Goal: Information Seeking & Learning: Find specific fact

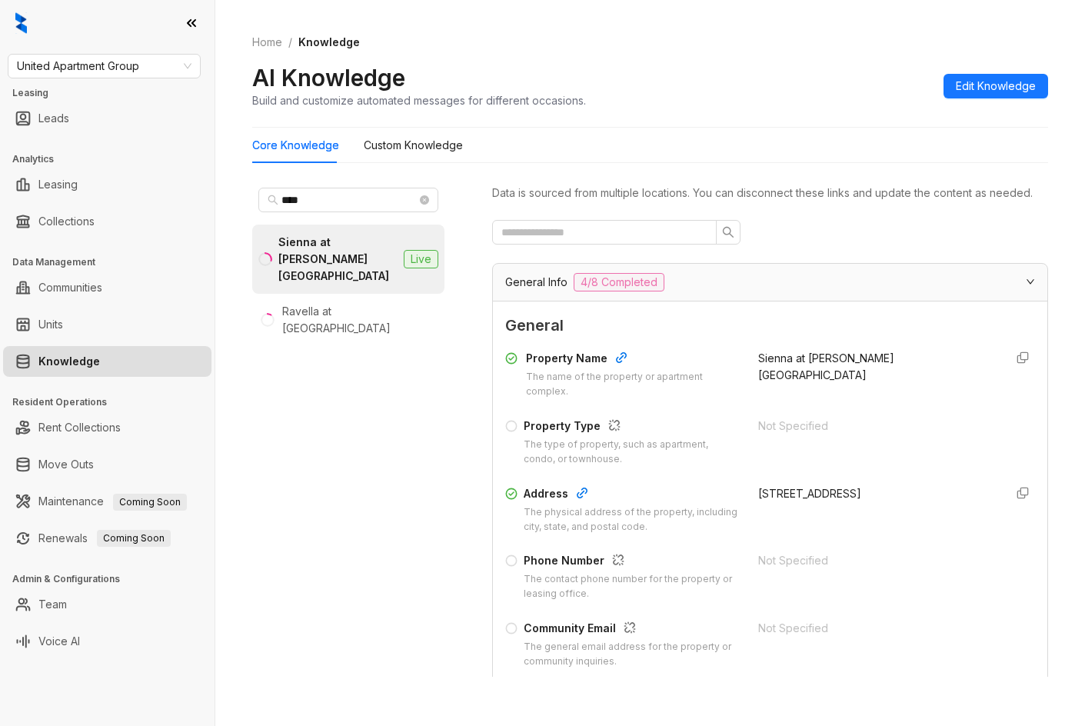
scroll to position [231, 0]
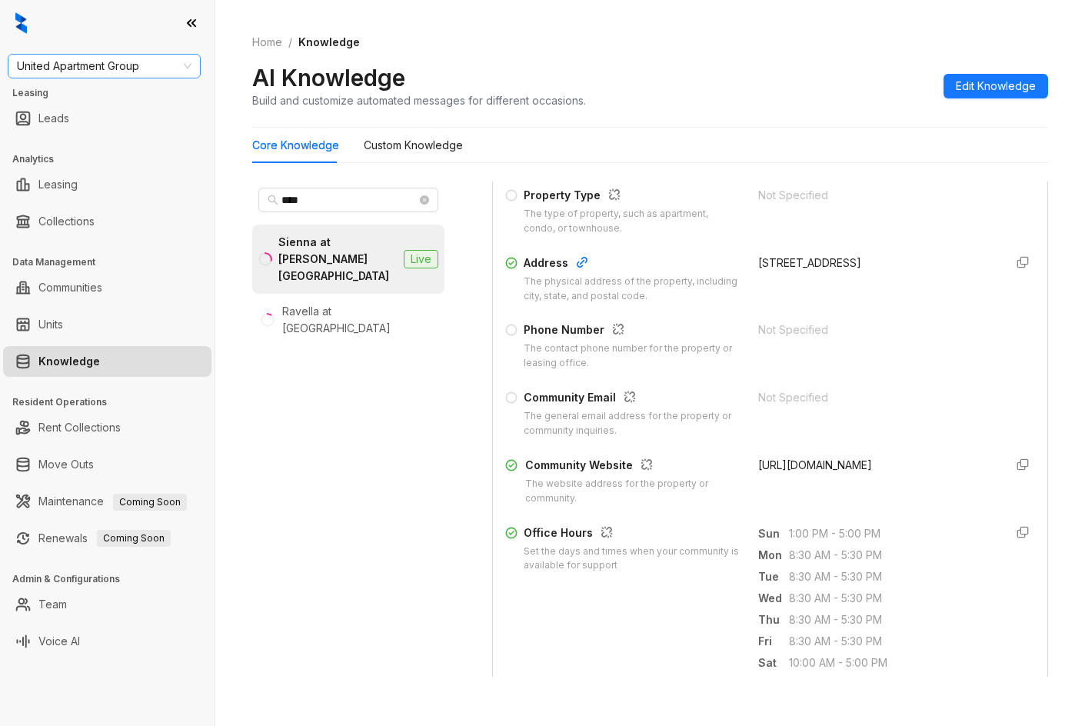
click at [128, 72] on span "United Apartment Group" at bounding box center [104, 66] width 175 height 23
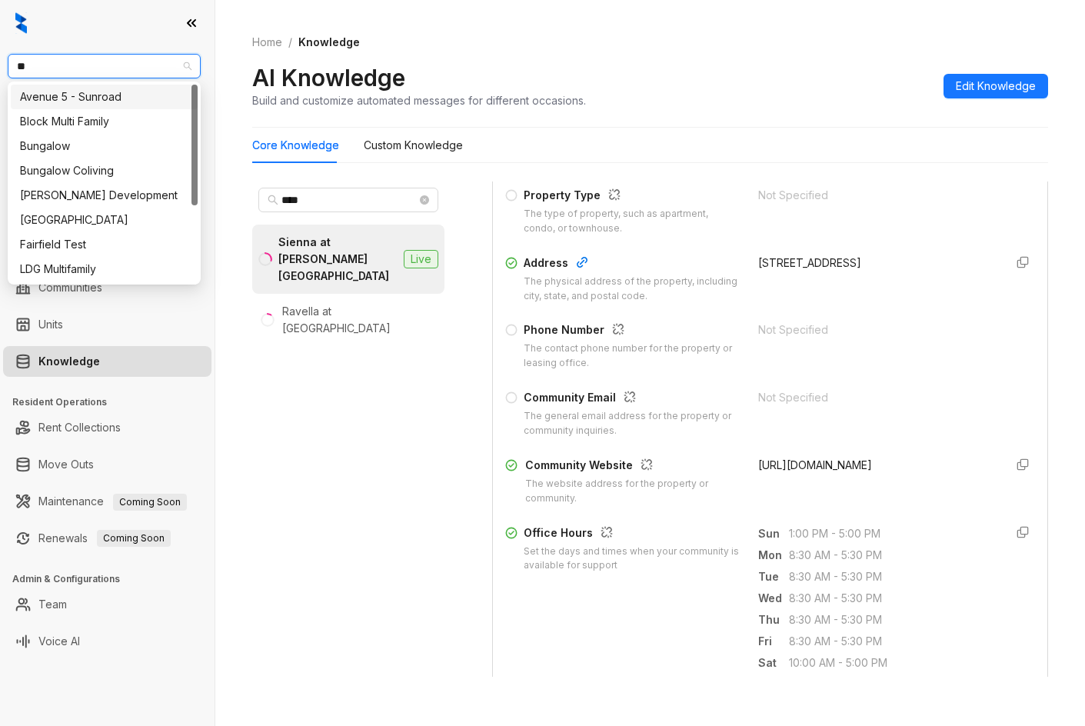
type input "***"
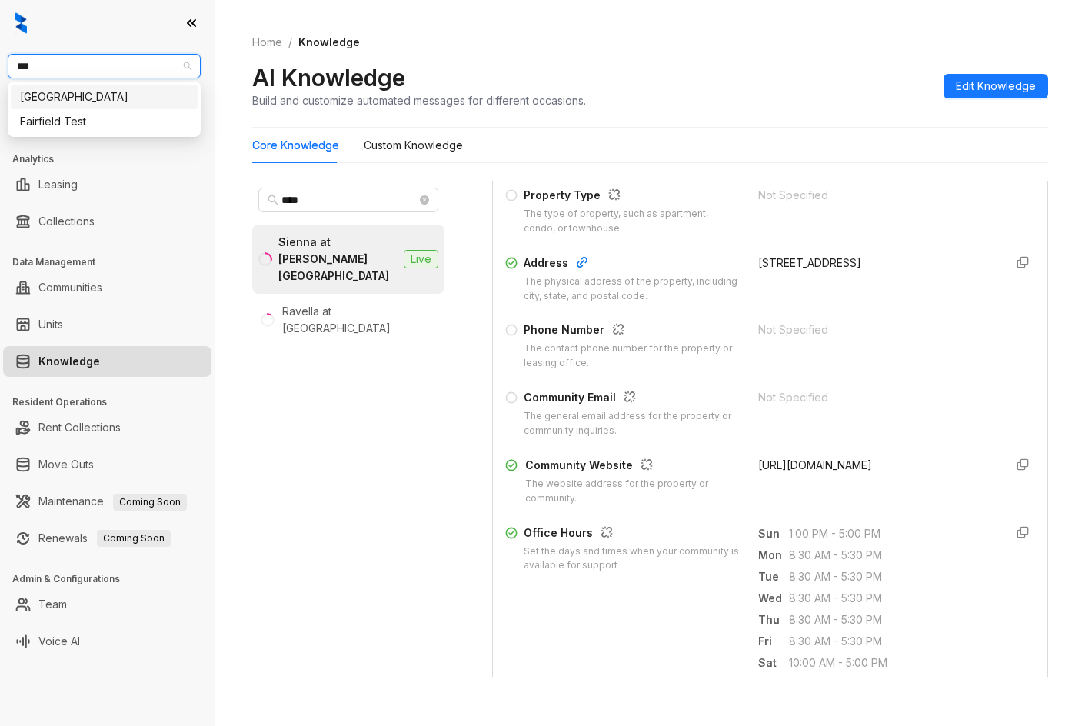
click at [129, 93] on div "[GEOGRAPHIC_DATA]" at bounding box center [104, 96] width 168 height 17
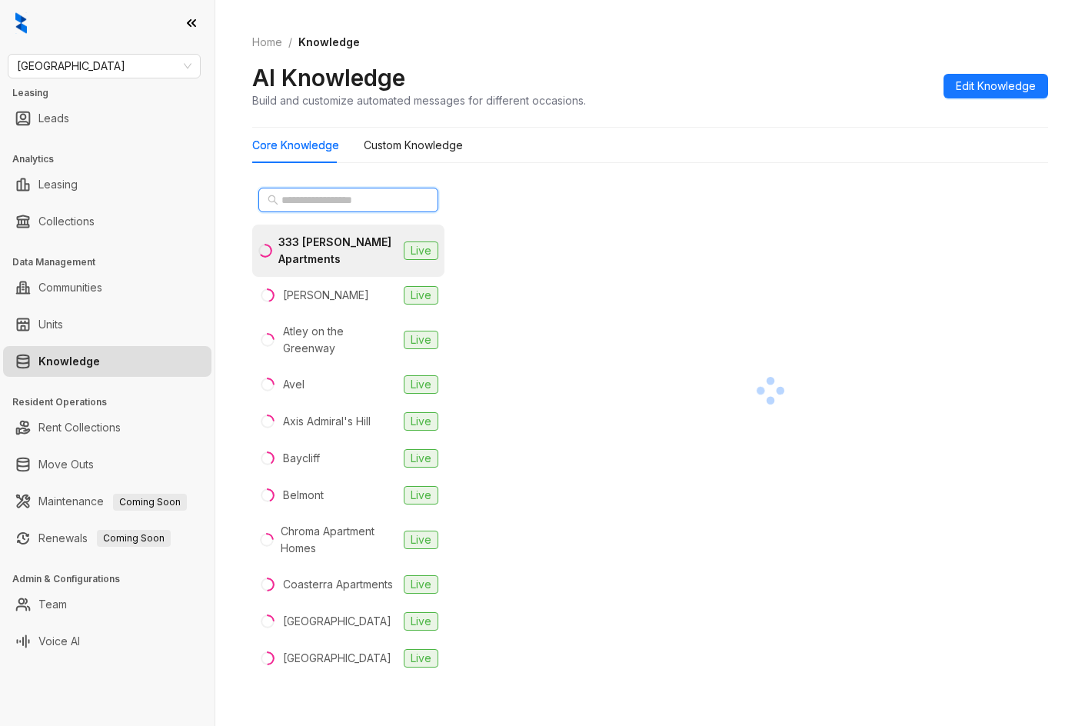
click at [329, 194] on input "text" at bounding box center [348, 199] width 135 height 17
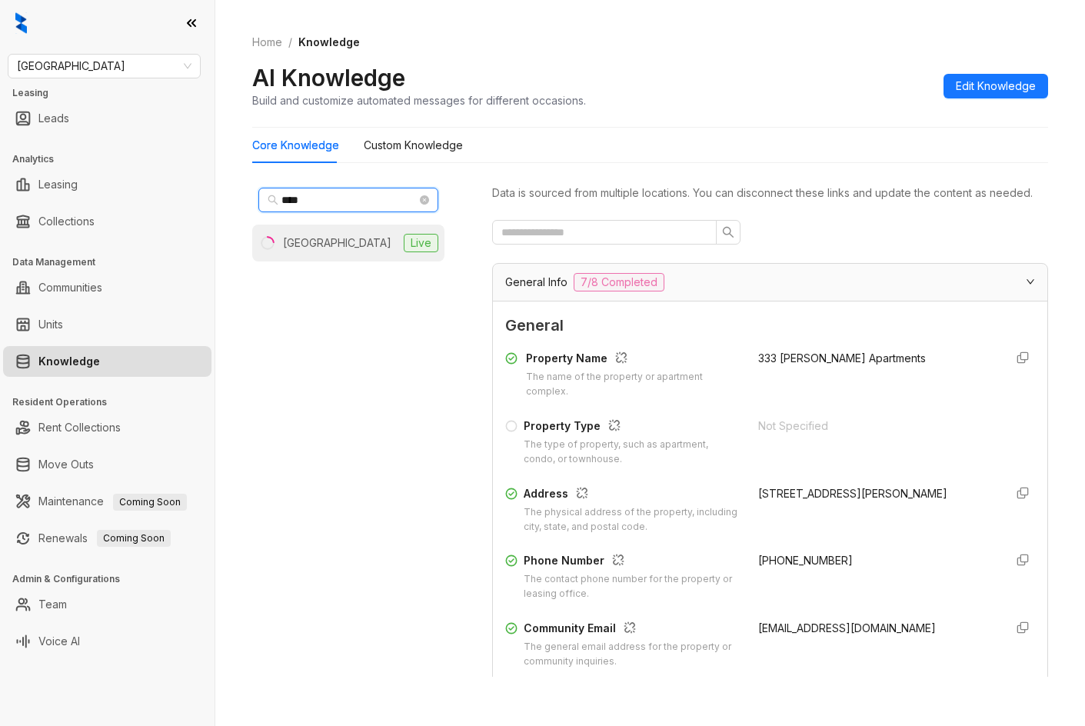
type input "****"
click at [324, 241] on div "Fallbrook Ranch" at bounding box center [337, 243] width 108 height 17
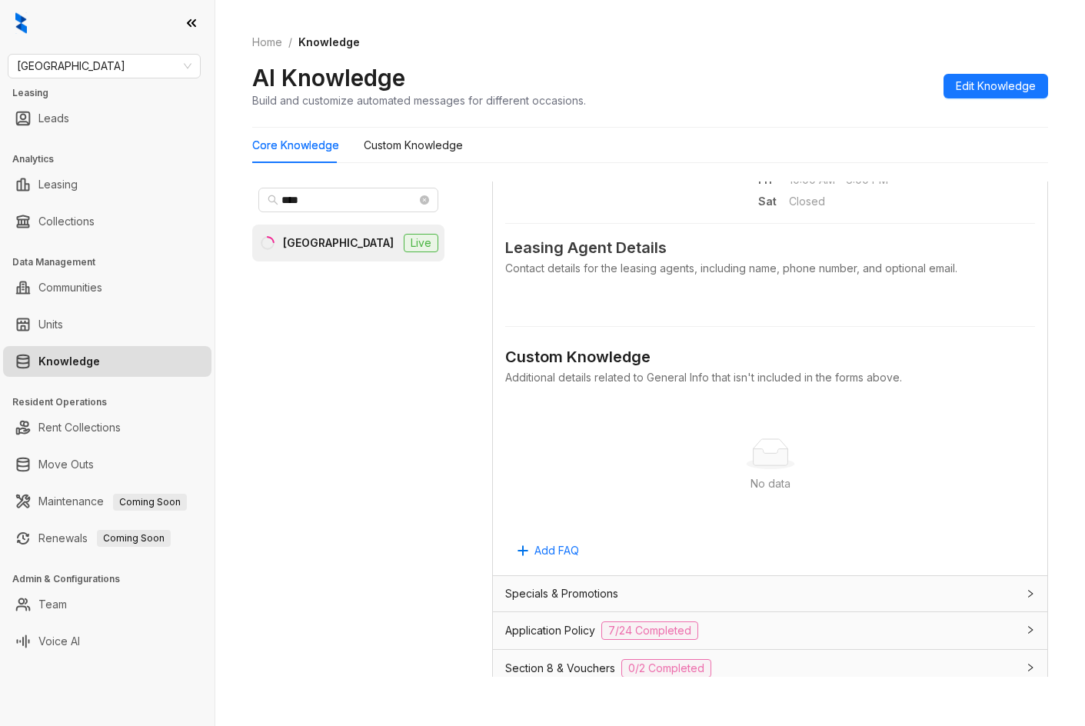
scroll to position [1053, 0]
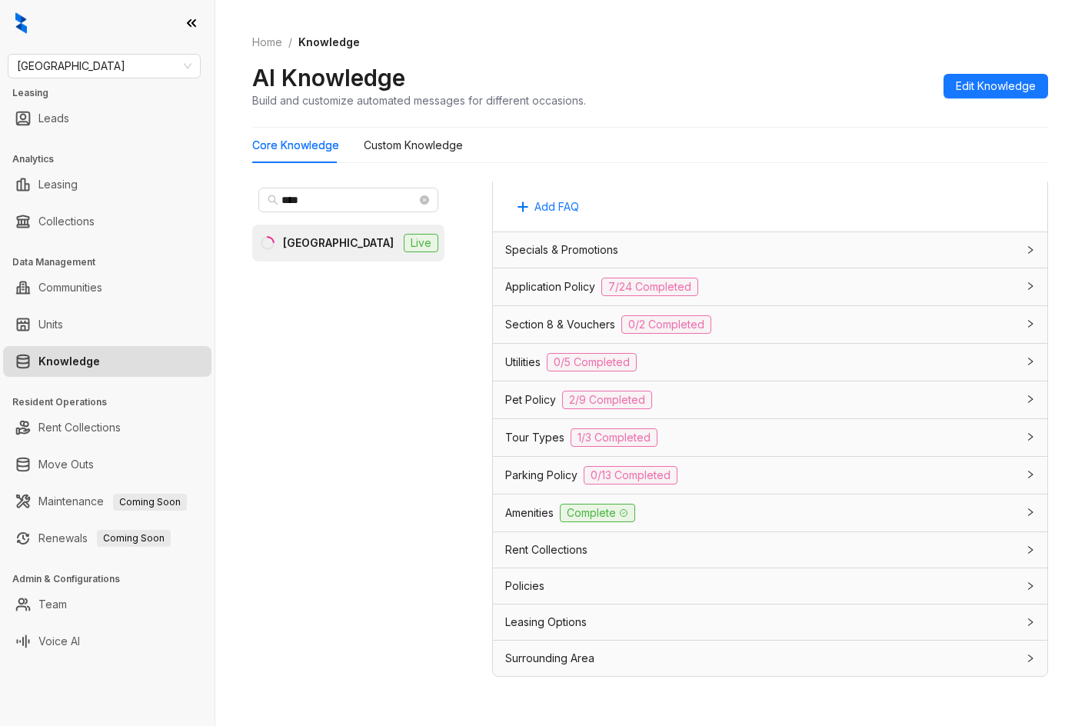
click at [766, 298] on div "Application Policy 7/24 Completed" at bounding box center [770, 286] width 554 height 37
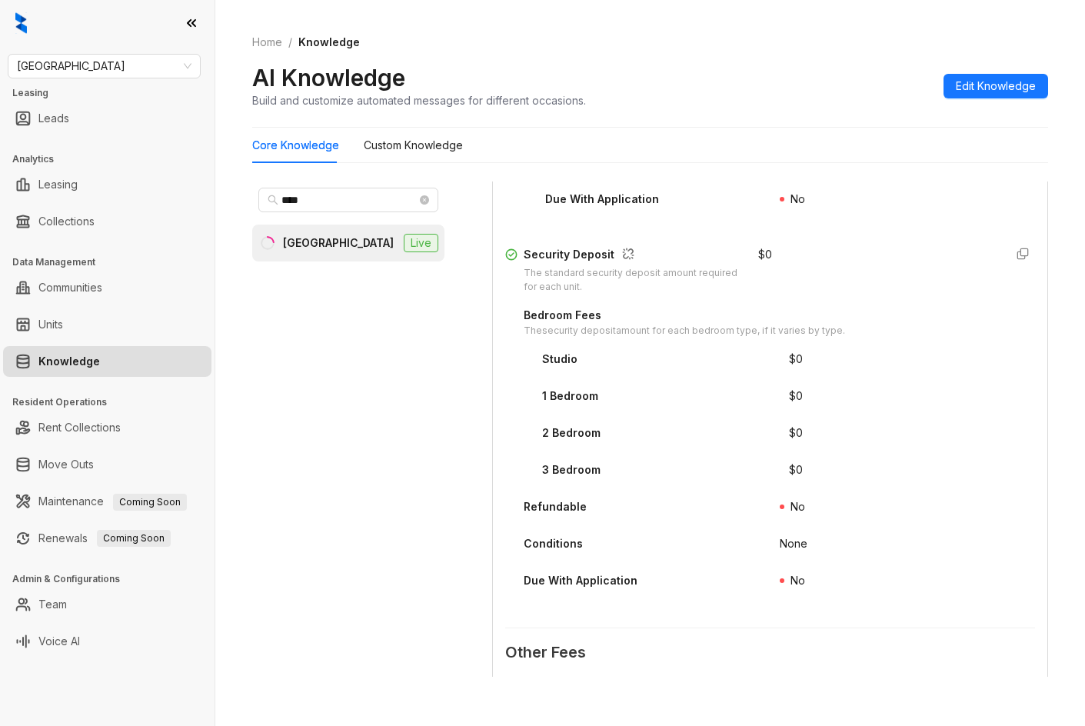
scroll to position [2129, 0]
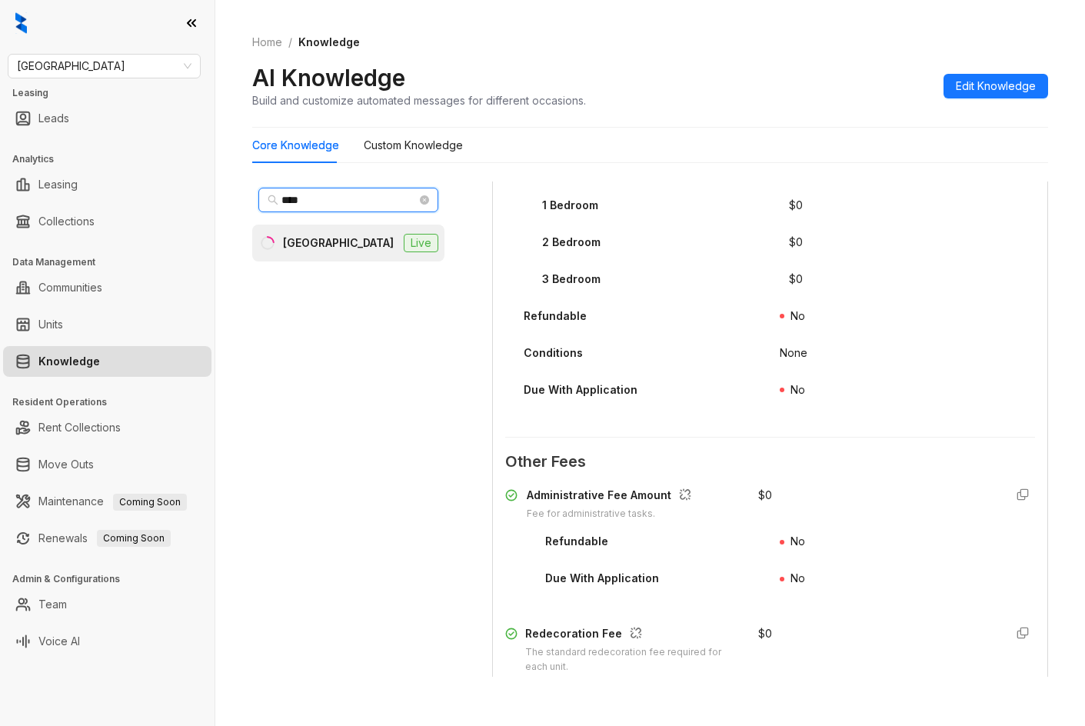
click at [374, 199] on input "****" at bounding box center [348, 199] width 135 height 17
type input "*****"
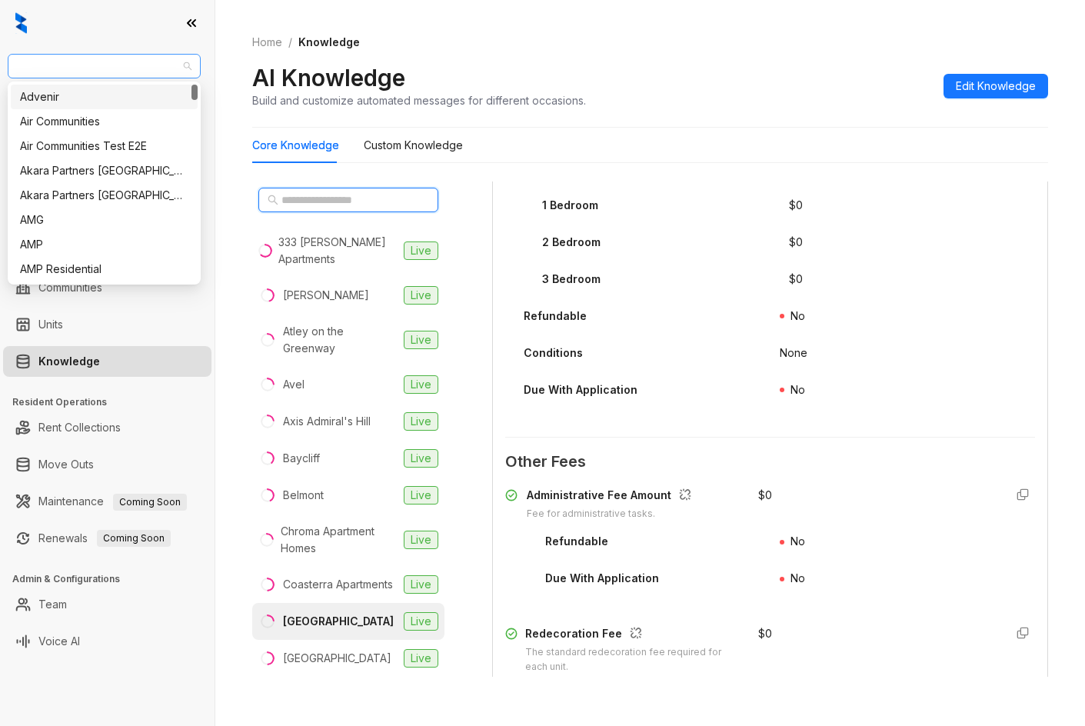
click at [185, 75] on span "[GEOGRAPHIC_DATA]" at bounding box center [104, 66] width 175 height 23
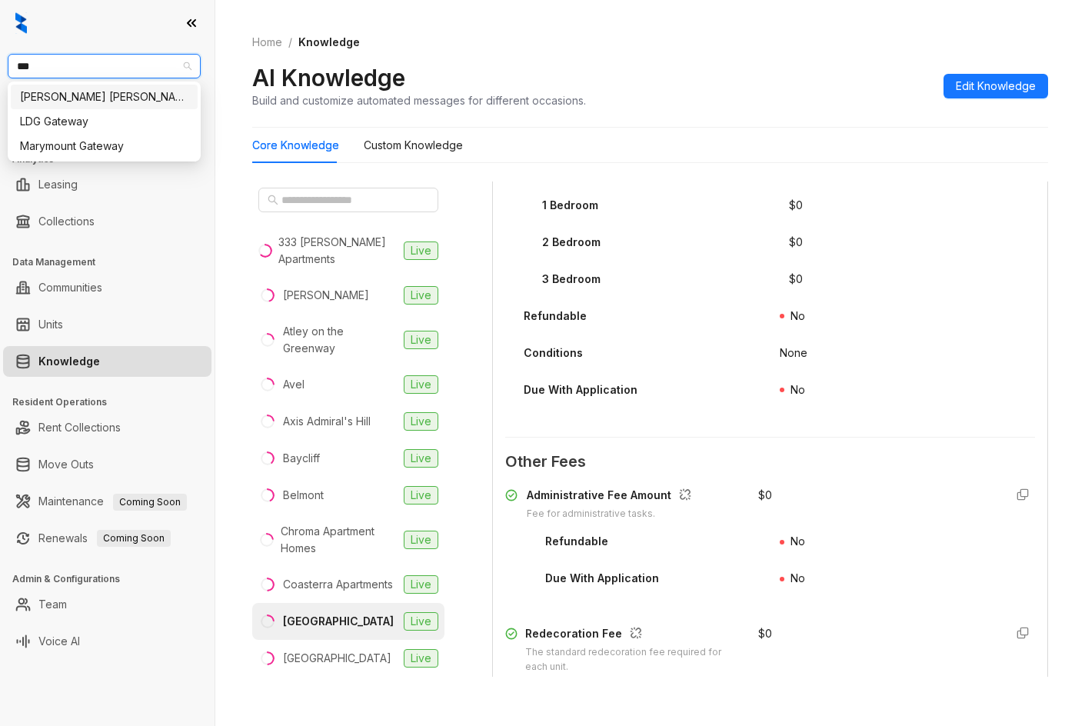
type input "****"
click at [115, 101] on div "[PERSON_NAME] [PERSON_NAME]" at bounding box center [104, 96] width 168 height 17
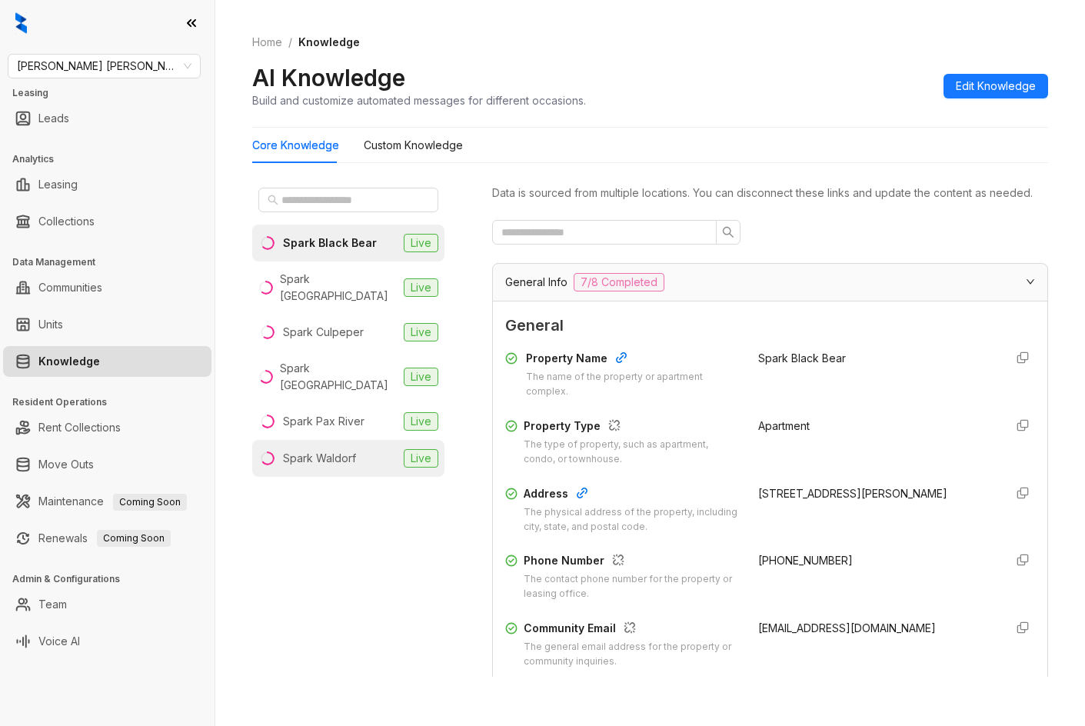
click at [347, 450] on div "Spark Waldorf" at bounding box center [319, 458] width 73 height 17
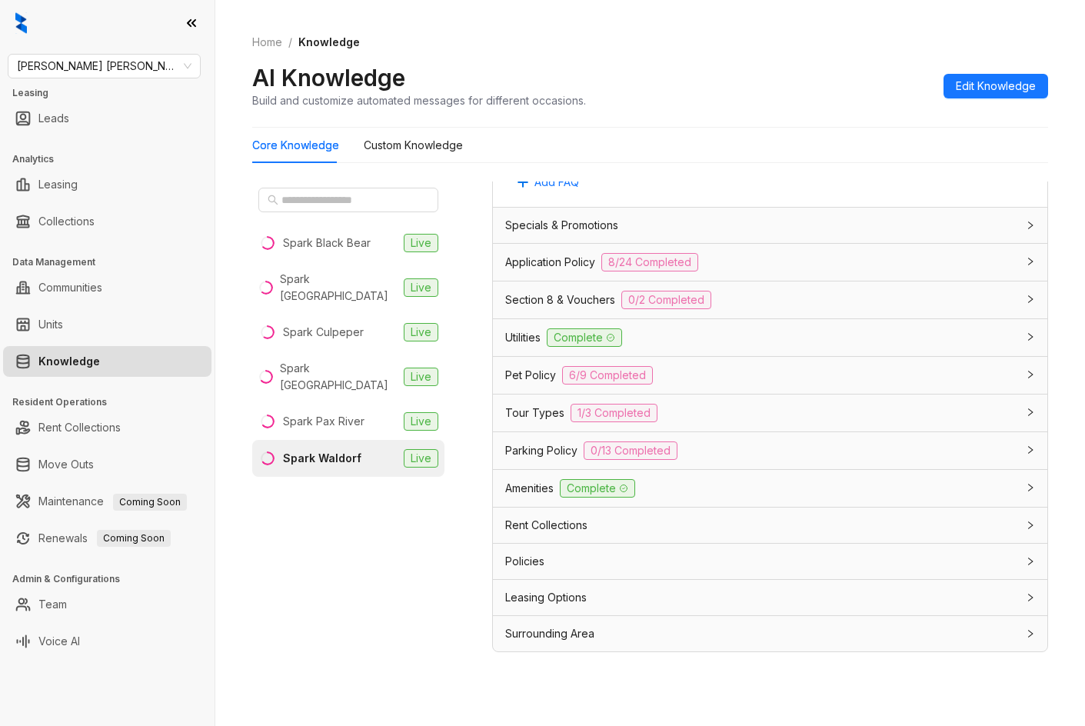
scroll to position [48, 0]
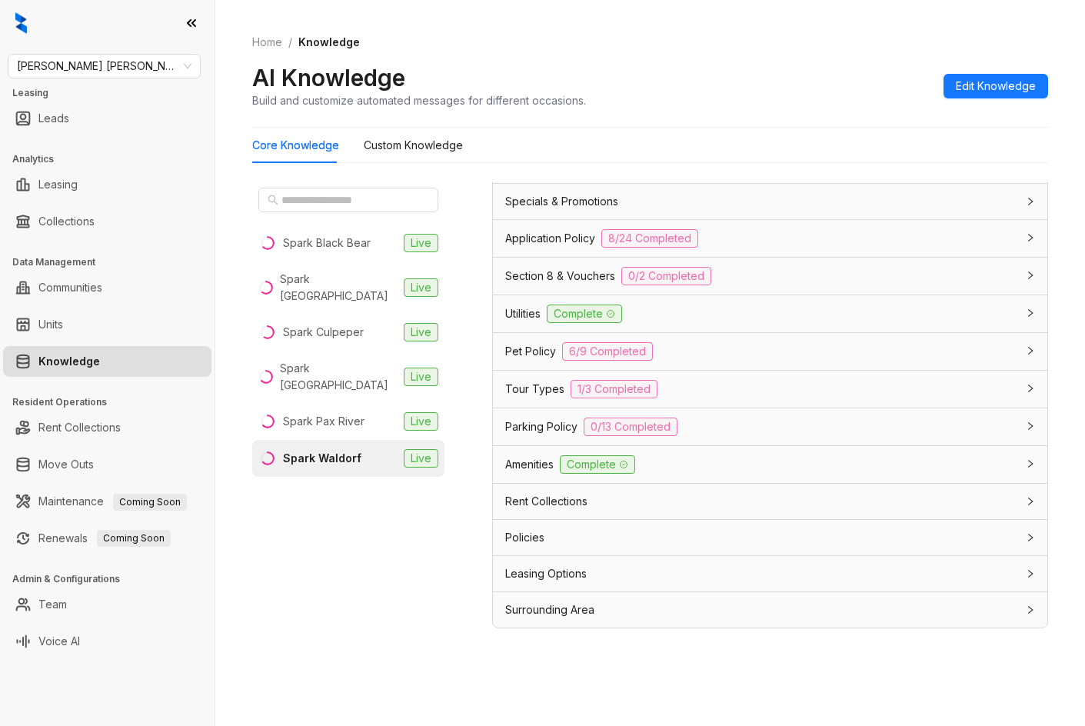
click at [717, 584] on div "Leasing Options" at bounding box center [770, 573] width 554 height 35
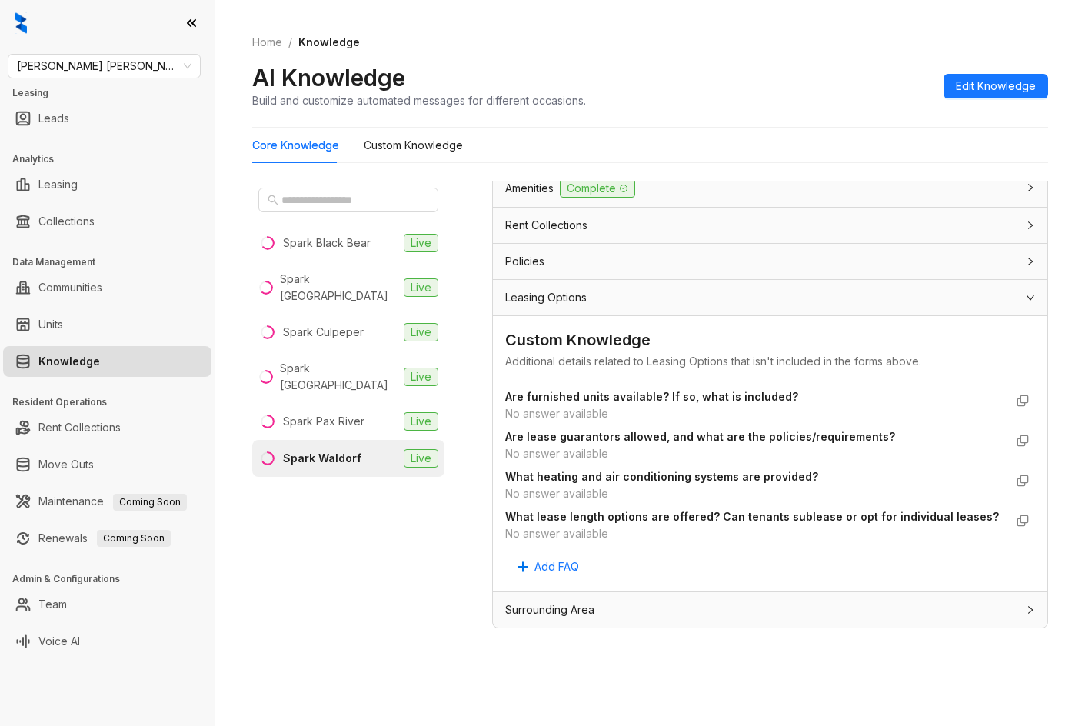
scroll to position [1241, 0]
click at [730, 620] on div "Surrounding Area" at bounding box center [770, 609] width 554 height 35
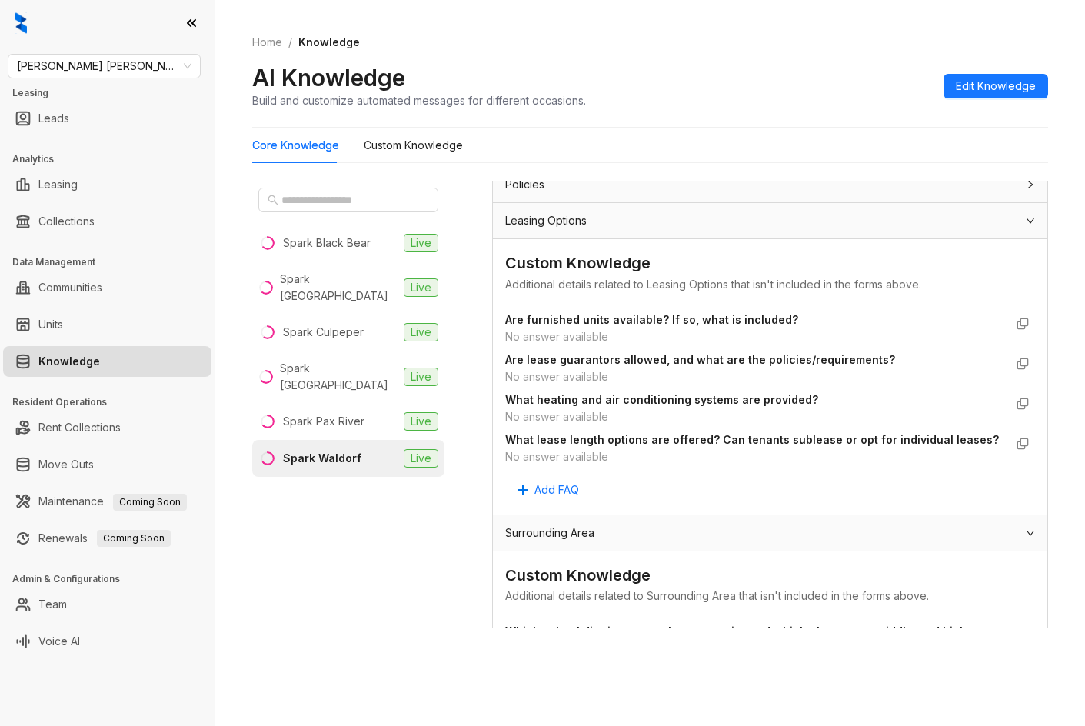
scroll to position [1139, 0]
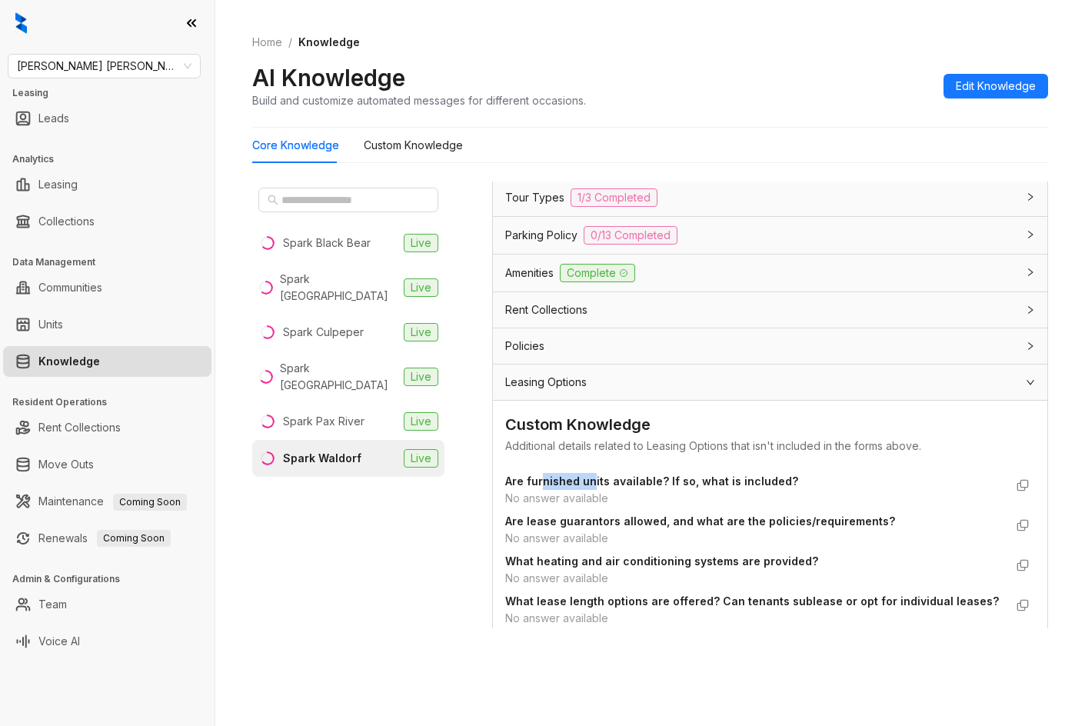
drag, startPoint x: 543, startPoint y: 496, endPoint x: 611, endPoint y: 510, distance: 69.8
click at [610, 507] on div "Are furnished units available? If so, what is included? No answer available" at bounding box center [754, 490] width 499 height 34
click at [618, 527] on strong "Are lease guarantors allowed, and what are the policies/requirements?" at bounding box center [700, 520] width 390 height 13
click at [602, 527] on strong "Are lease guarantors allowed, and what are the policies/requirements?" at bounding box center [700, 520] width 390 height 13
drag, startPoint x: 593, startPoint y: 574, endPoint x: 601, endPoint y: 579, distance: 9.6
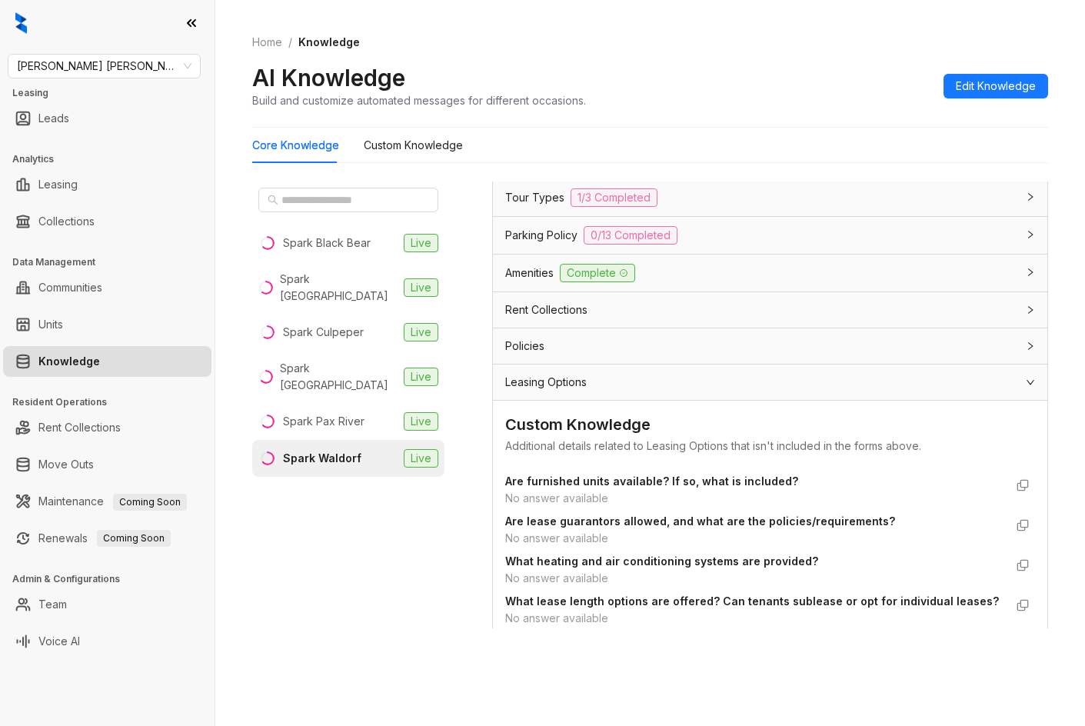
click at [597, 570] on span "What heating and air conditioning systems are provided?" at bounding box center [754, 561] width 499 height 17
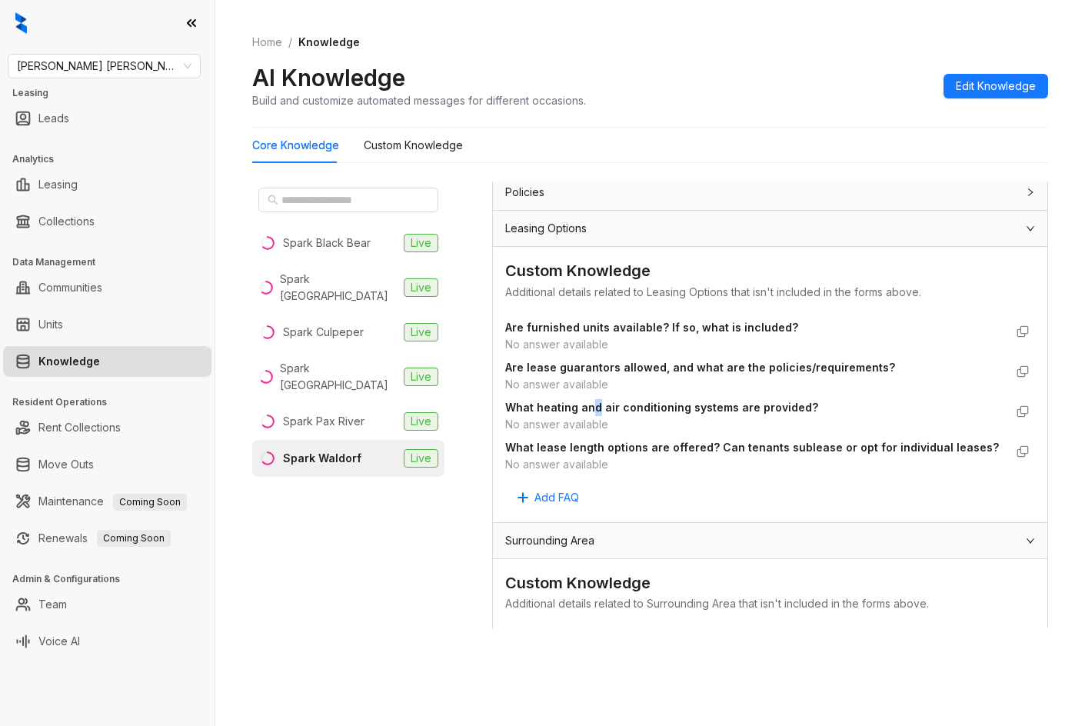
scroll to position [986, 0]
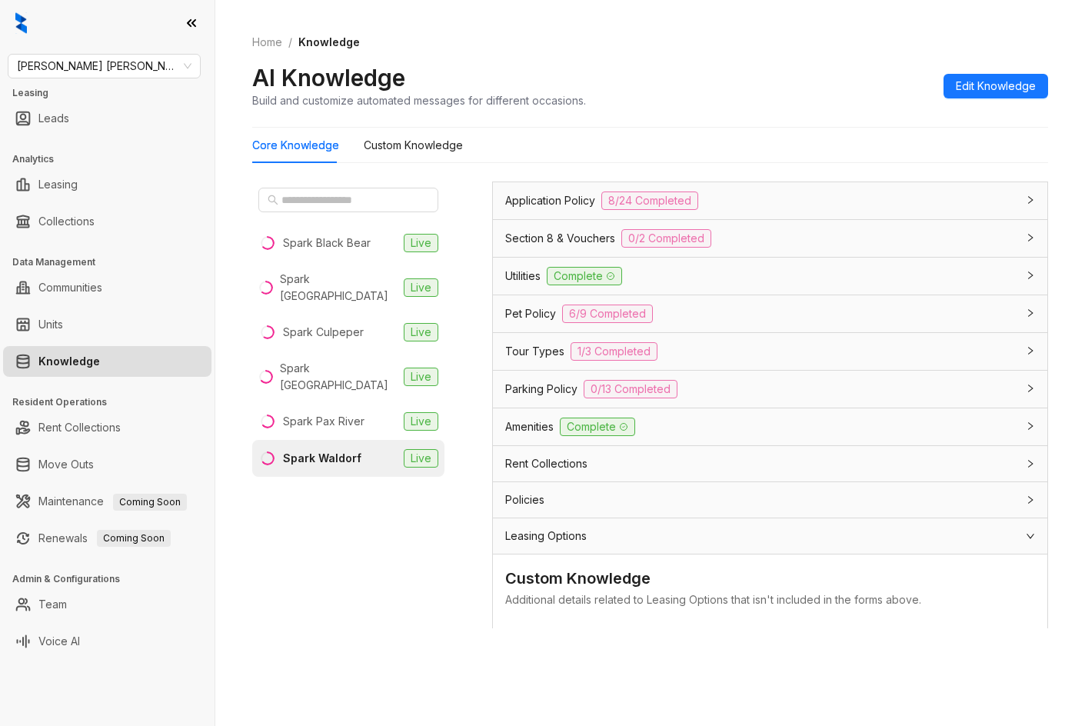
click at [599, 541] on div "Leasing Options" at bounding box center [770, 535] width 554 height 35
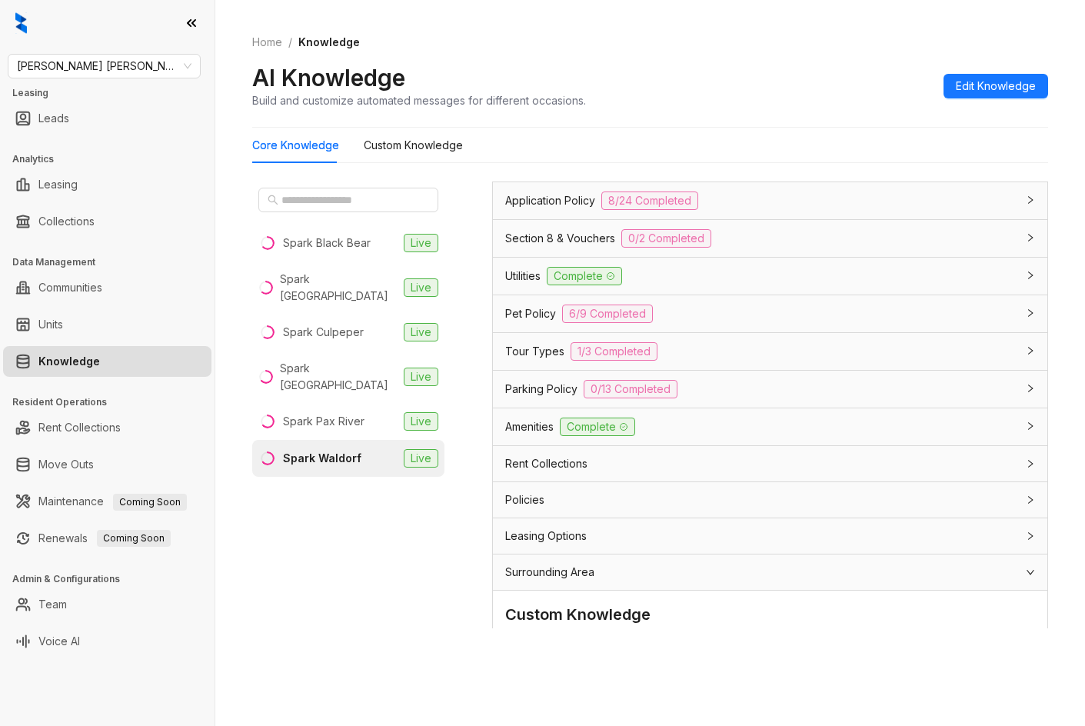
click at [616, 508] on div "Policies" at bounding box center [760, 499] width 511 height 17
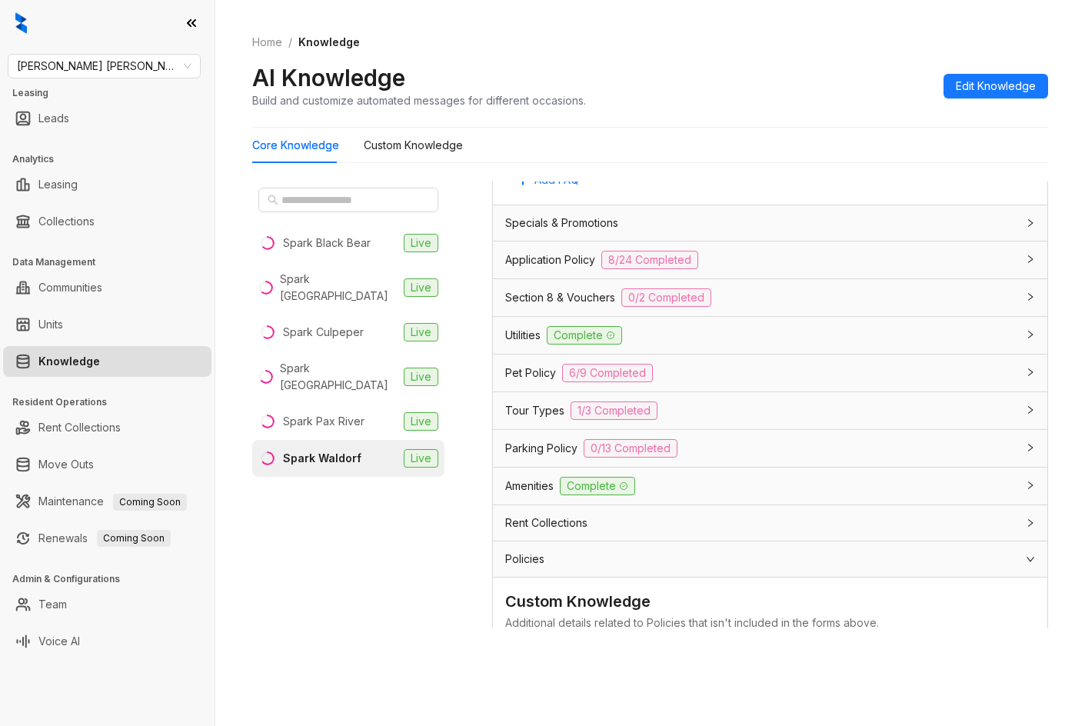
scroll to position [909, 0]
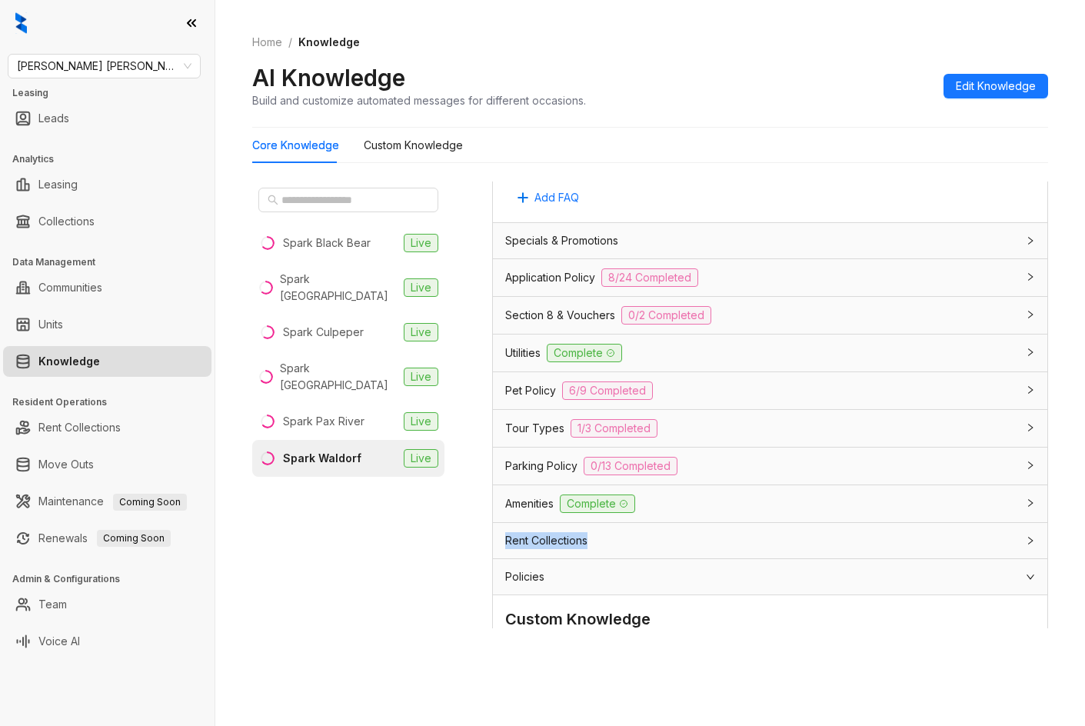
click at [729, 539] on div "General Info 7/8 Completed General Property Name The name of the property or ap…" at bounding box center [770, 268] width 556 height 1924
click at [732, 513] on div "Amenities Complete" at bounding box center [760, 503] width 511 height 18
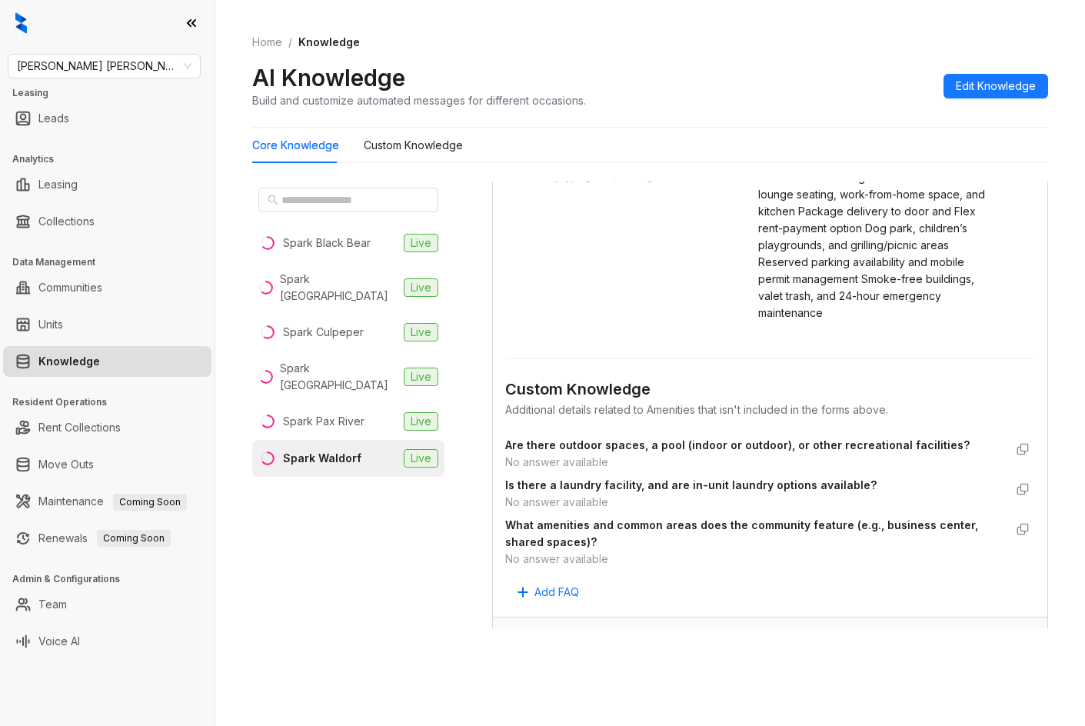
scroll to position [1370, 0]
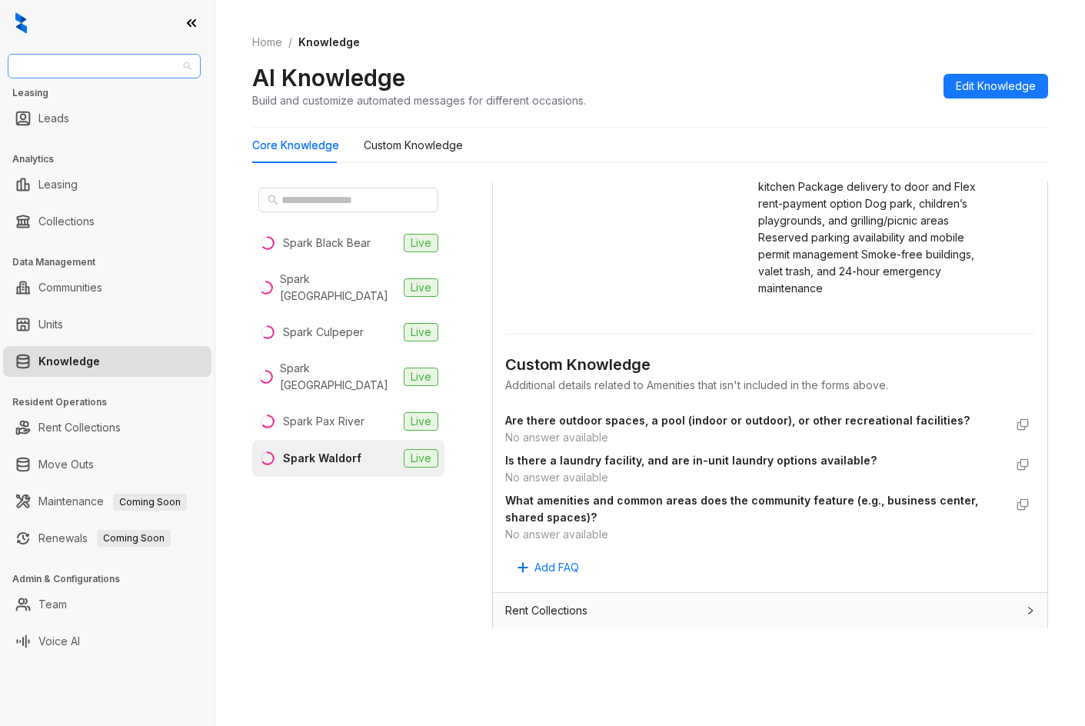
click at [78, 55] on span "[PERSON_NAME] [PERSON_NAME]" at bounding box center [104, 66] width 175 height 23
type input "********"
click at [71, 104] on div "Magnolia Capital" at bounding box center [104, 96] width 168 height 17
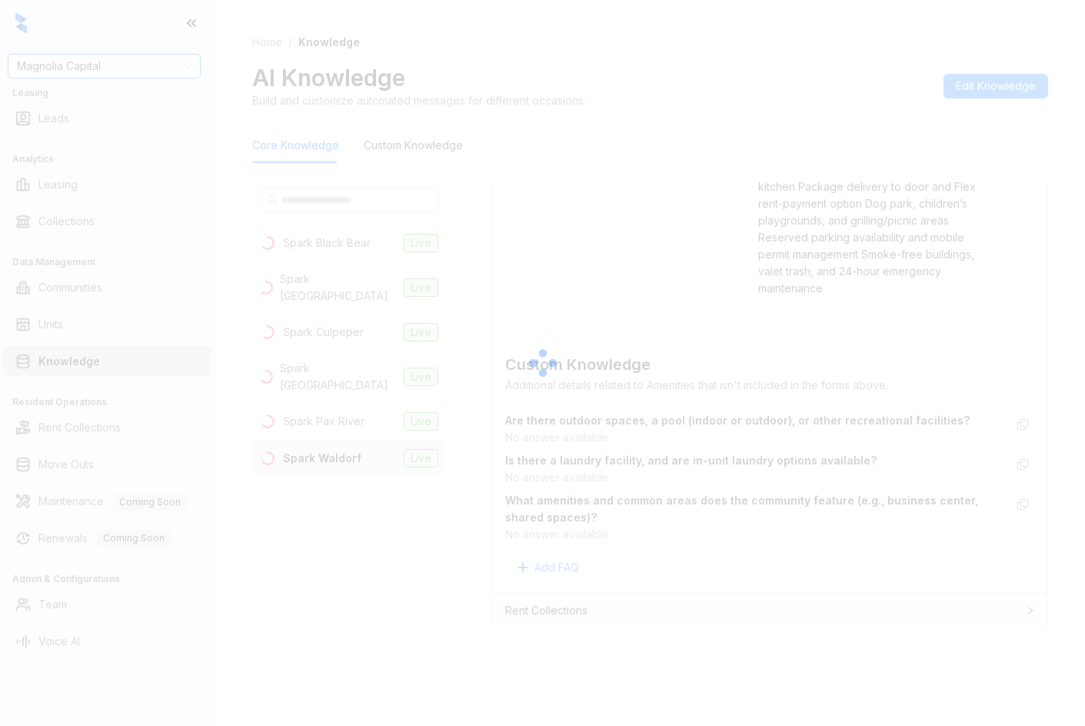
click at [374, 208] on div at bounding box center [542, 363] width 1085 height 726
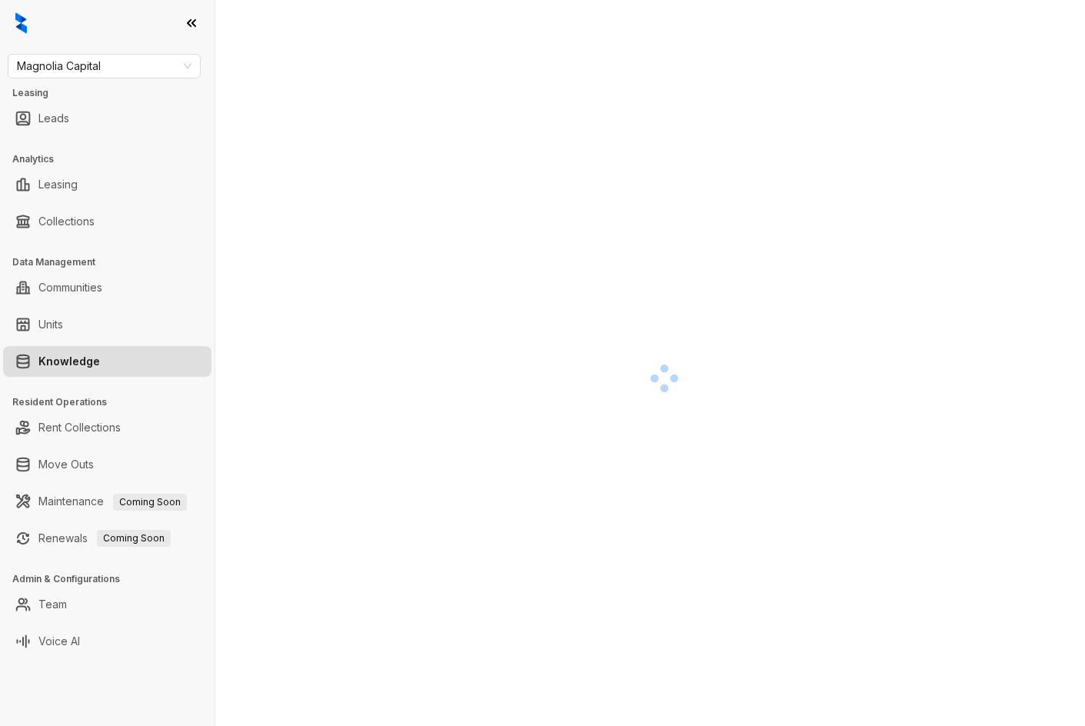
click at [374, 194] on div at bounding box center [663, 378] width 823 height 726
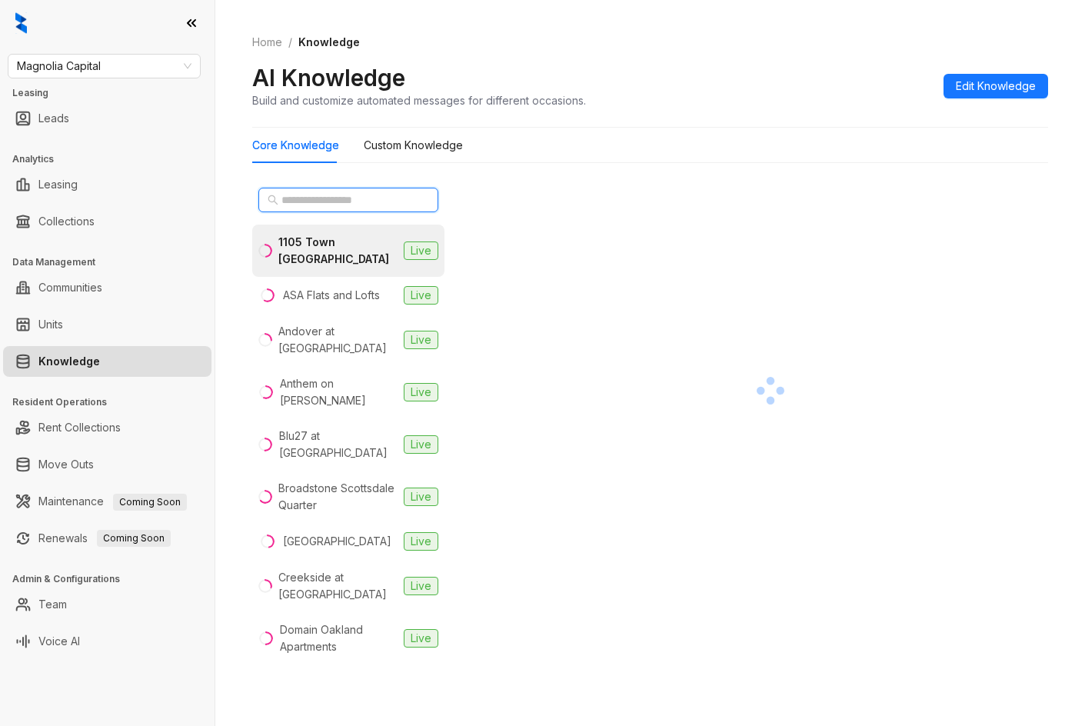
click at [367, 201] on input "text" at bounding box center [348, 199] width 135 height 17
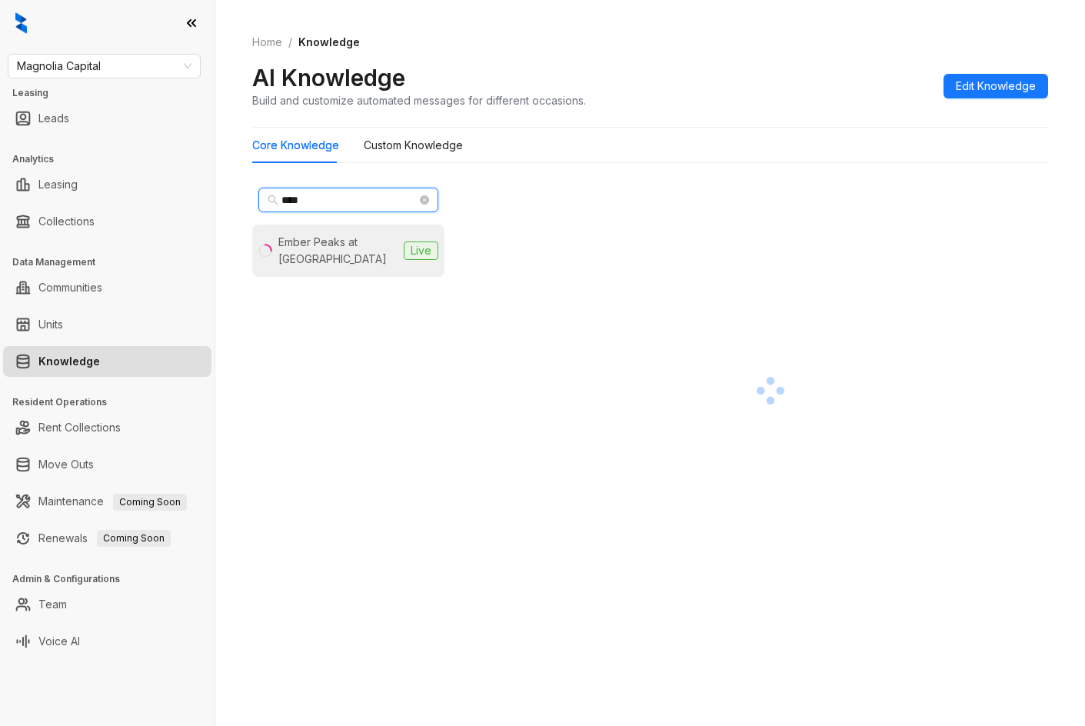
type input "****"
click at [376, 239] on div "Ember Peaks at [GEOGRAPHIC_DATA]" at bounding box center [337, 251] width 119 height 34
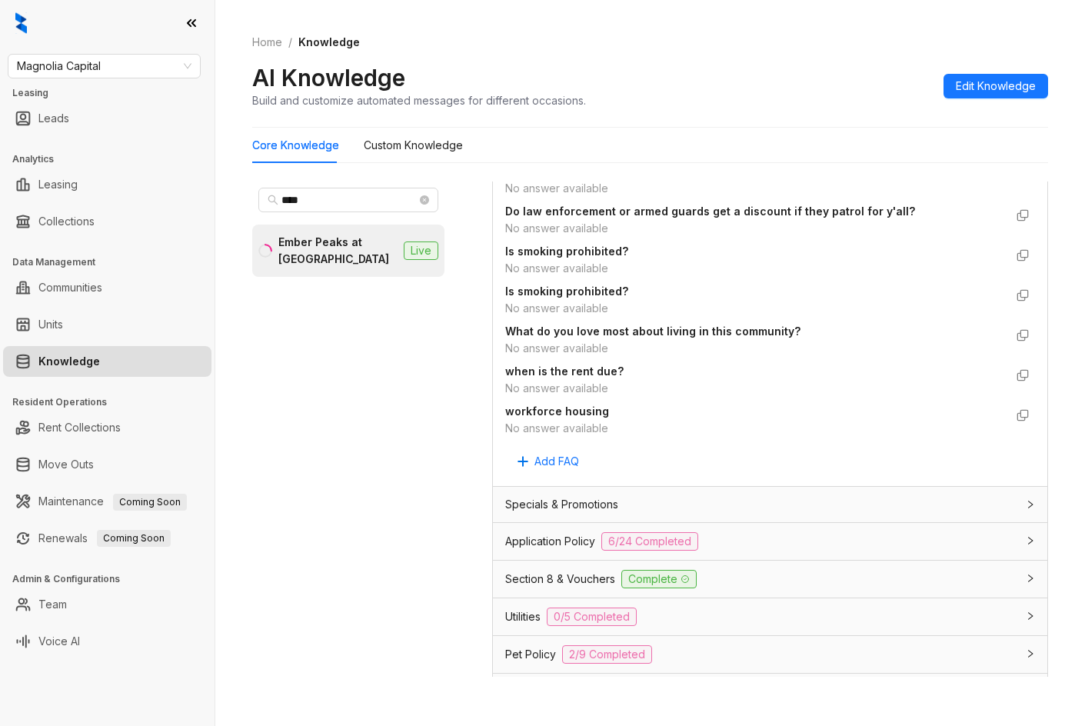
scroll to position [1153, 0]
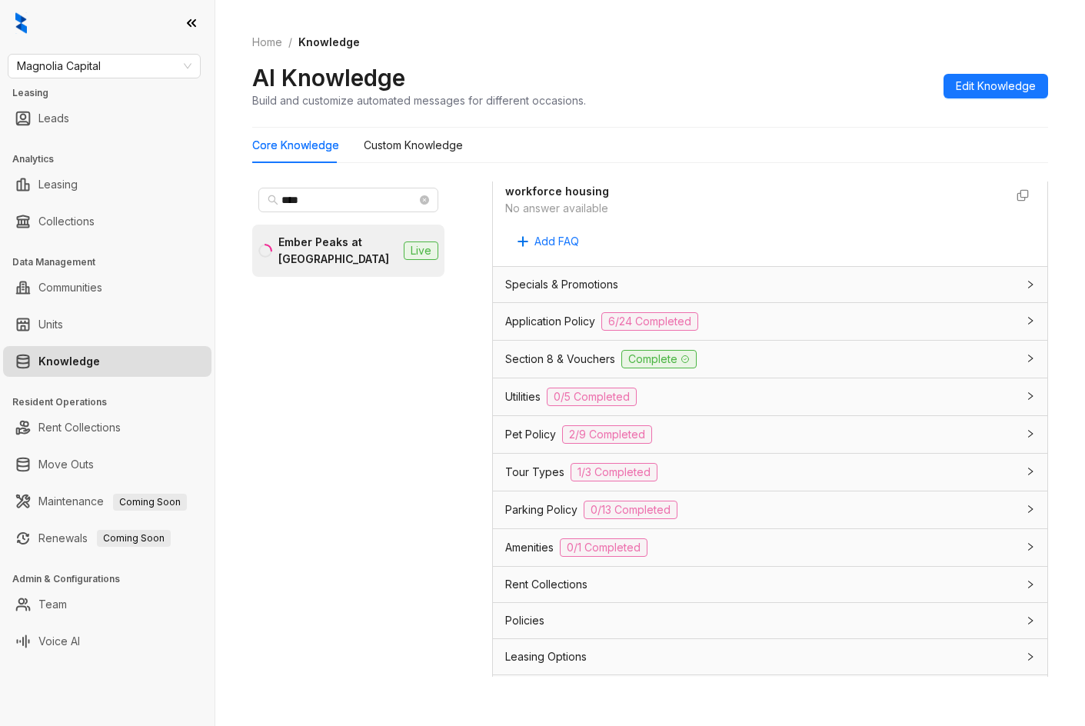
click at [775, 340] on div "Application Policy 6/24 Completed" at bounding box center [770, 321] width 554 height 37
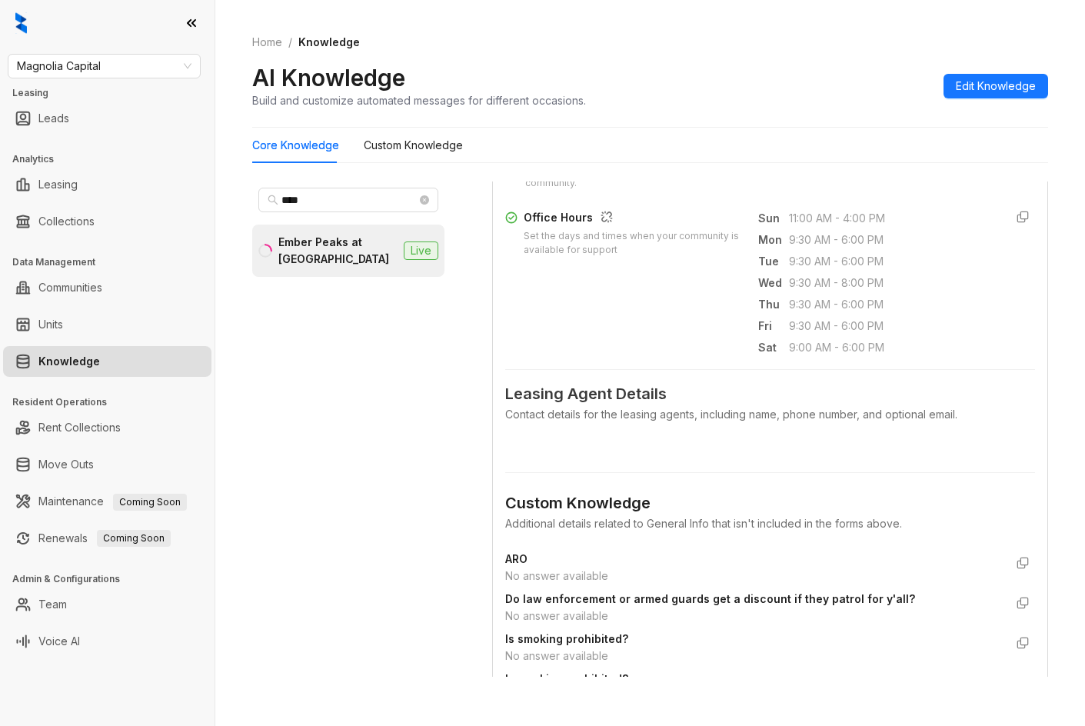
scroll to position [308, 0]
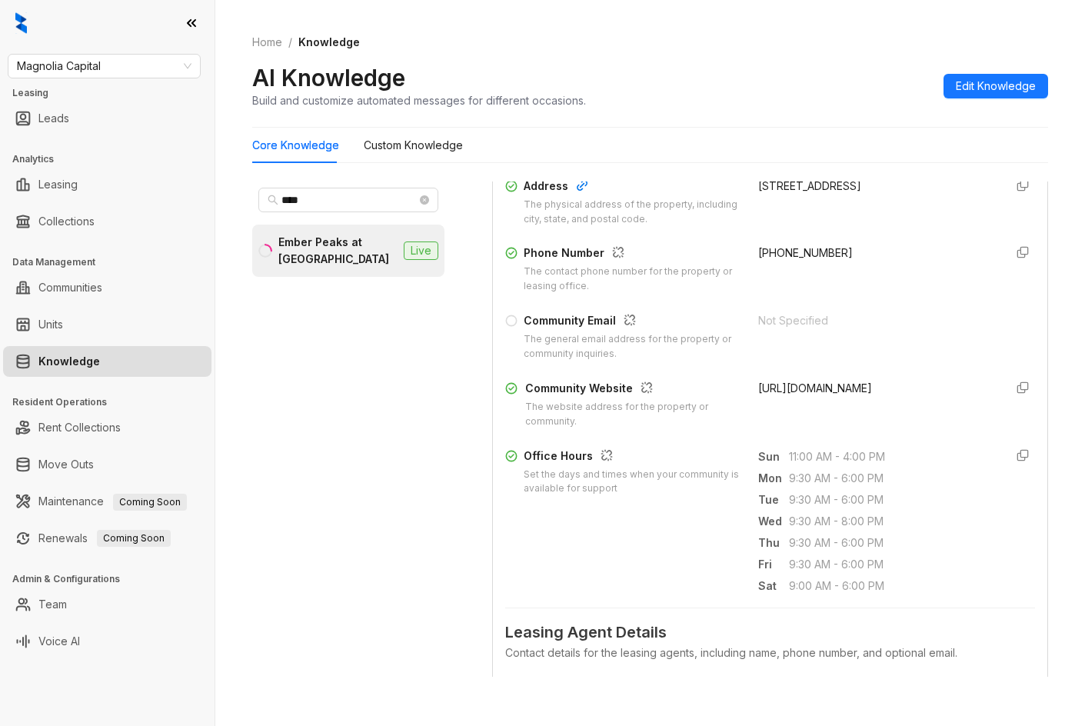
drag, startPoint x: 783, startPoint y: 406, endPoint x: 966, endPoint y: 424, distance: 184.7
click at [966, 424] on div "https://www.emberpeaks.com/ember-peaks-at-american-fork-american-fork-ut/" at bounding box center [875, 404] width 235 height 49
copy span "www.emberpeaks.com/ember-peaks-at-american-fork-american-fork-ut/"
click at [114, 64] on span "Magnolia Capital" at bounding box center [104, 66] width 175 height 23
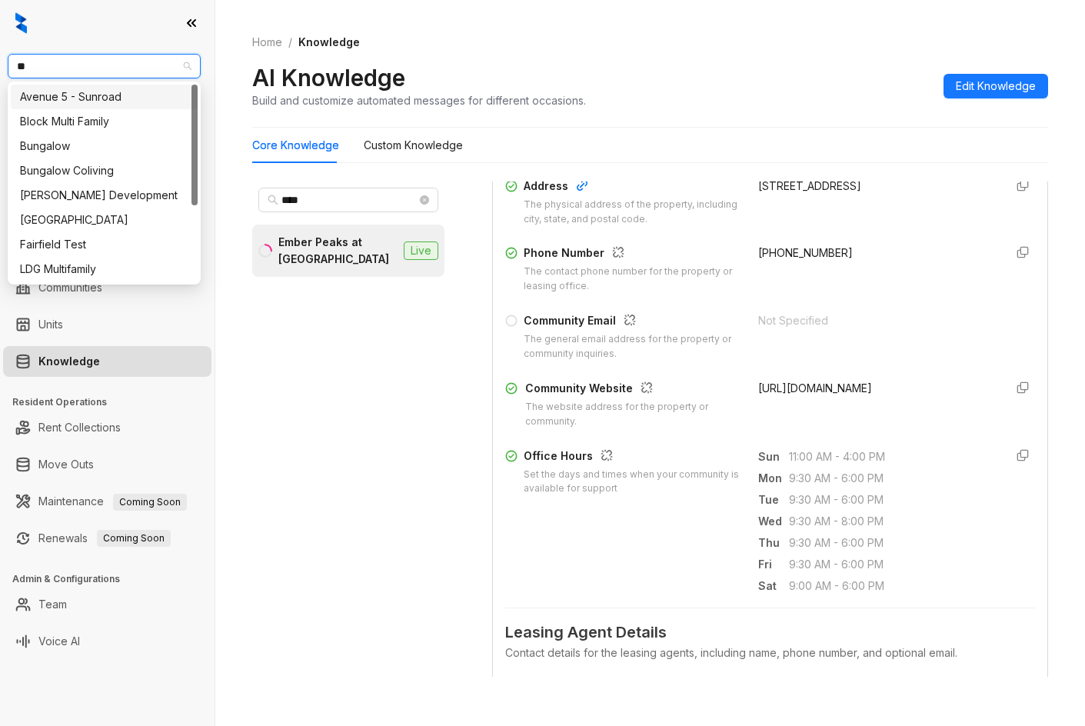
type input "*"
type input "****"
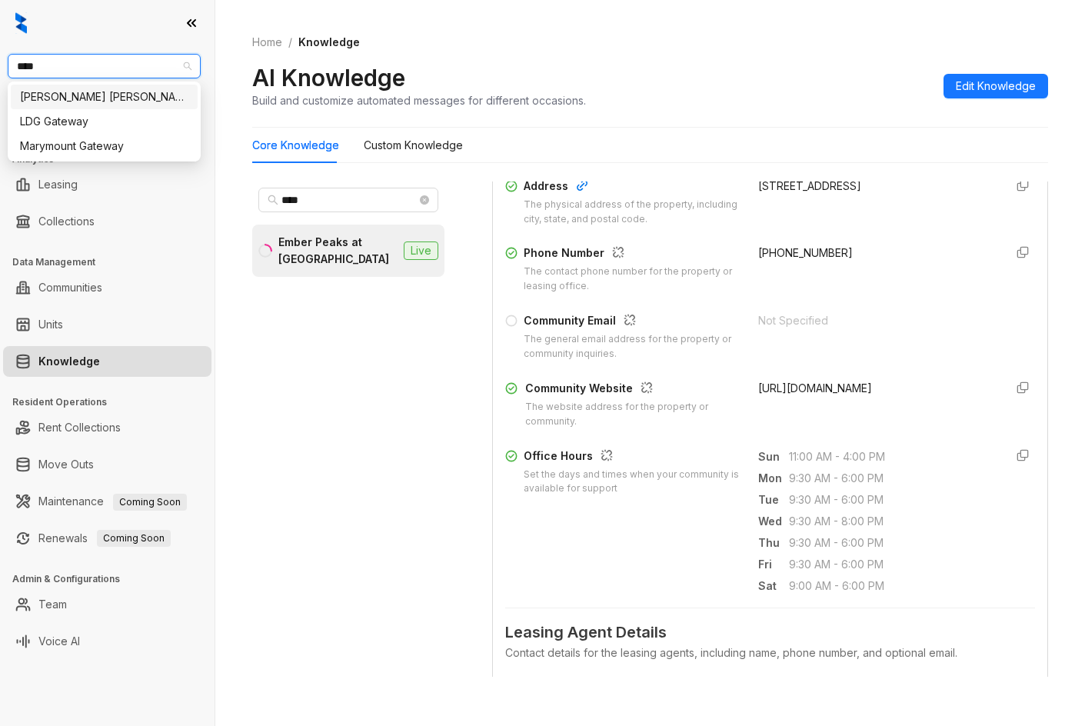
click at [105, 92] on div "[PERSON_NAME] [PERSON_NAME]" at bounding box center [104, 96] width 168 height 17
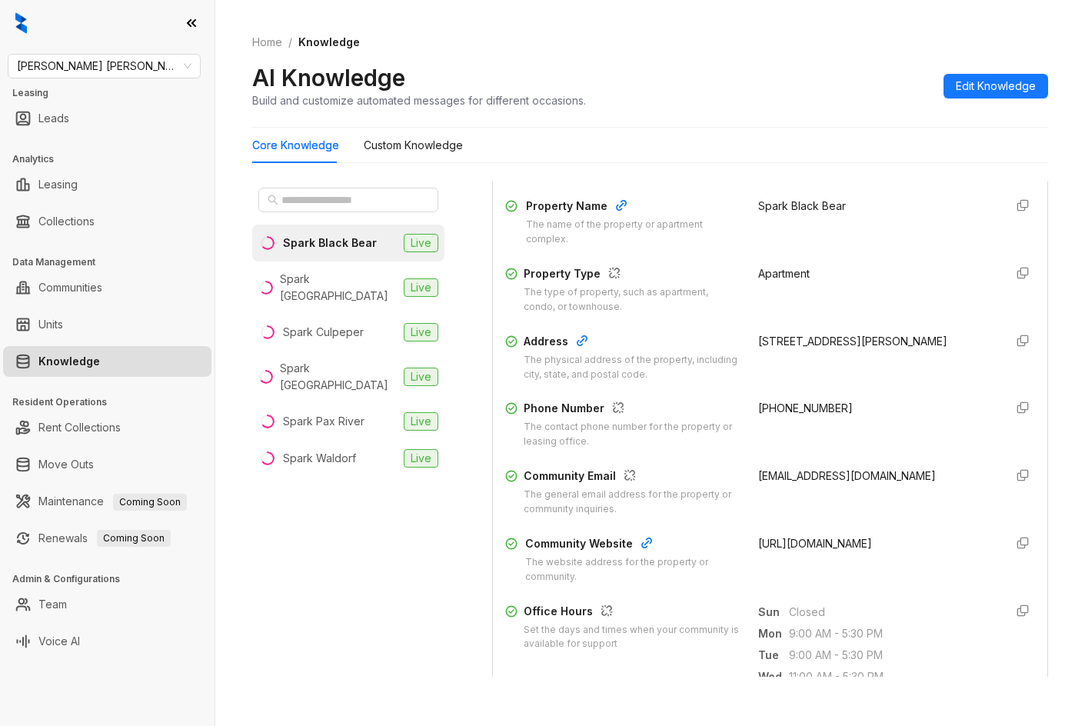
scroll to position [154, 0]
drag, startPoint x: 795, startPoint y: 420, endPoint x: 848, endPoint y: 420, distance: 53.1
click at [848, 420] on div "Phone Number The contact phone number for the property or leasing office. [PHON…" at bounding box center [770, 422] width 530 height 49
copy span "[PHONE_NUMBER]"
